Goal: Information Seeking & Learning: Learn about a topic

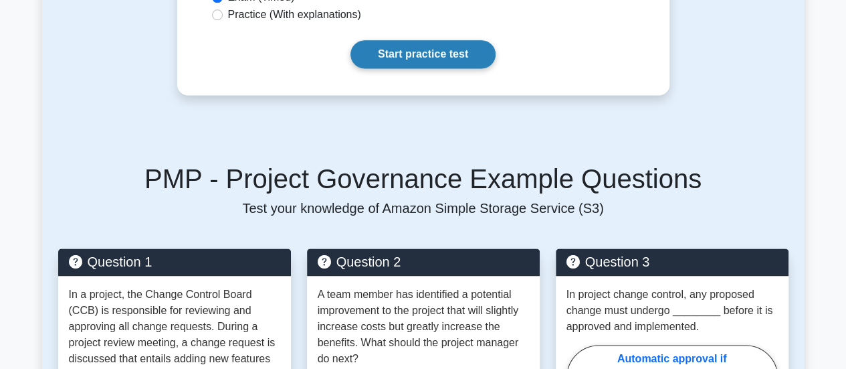
scroll to position [892, 0]
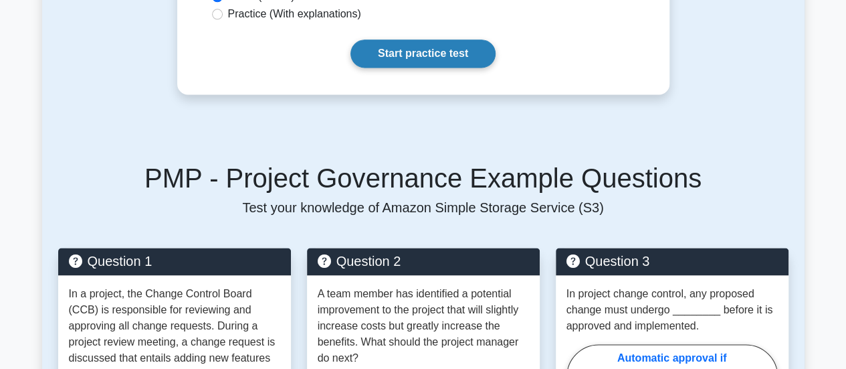
click at [429, 47] on link "Start practice test" at bounding box center [422, 53] width 145 height 28
